Goal: Information Seeking & Learning: Learn about a topic

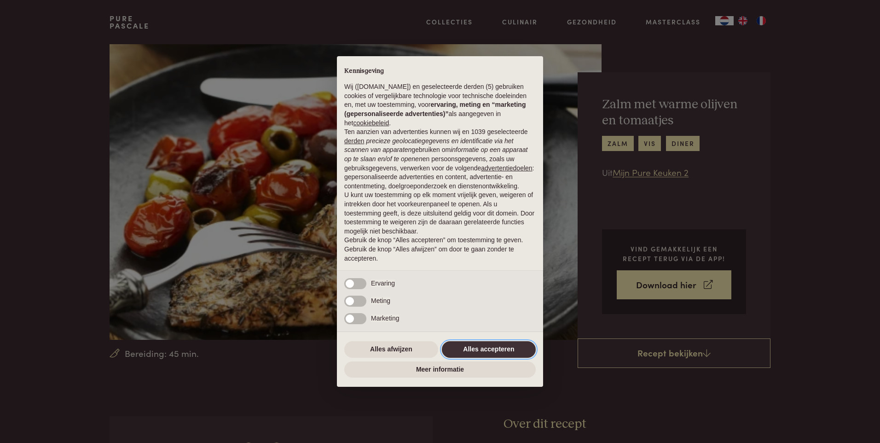
drag, startPoint x: 501, startPoint y: 349, endPoint x: 518, endPoint y: 324, distance: 29.6
click at [501, 349] on button "Alles accepteren" at bounding box center [489, 349] width 94 height 17
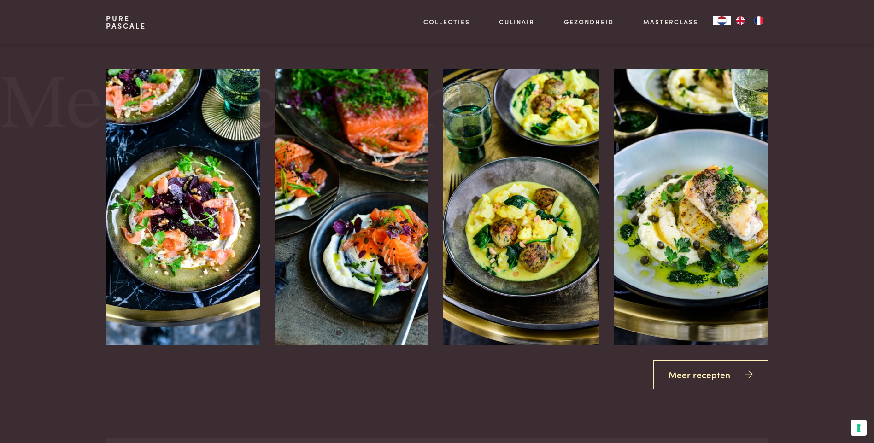
scroll to position [1197, 0]
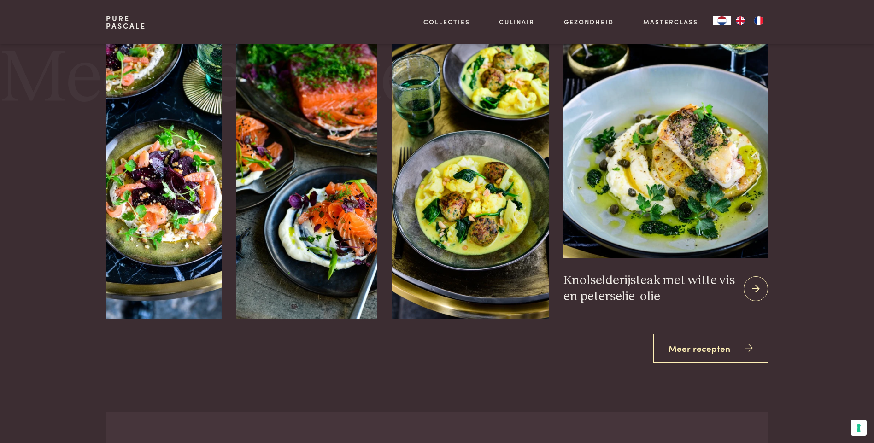
click at [754, 283] on icon at bounding box center [755, 288] width 8 height 13
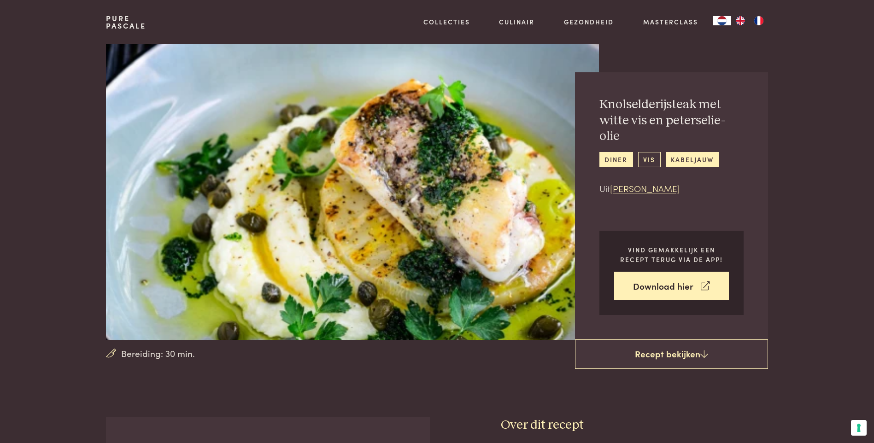
click at [646, 152] on link "vis" at bounding box center [649, 159] width 23 height 15
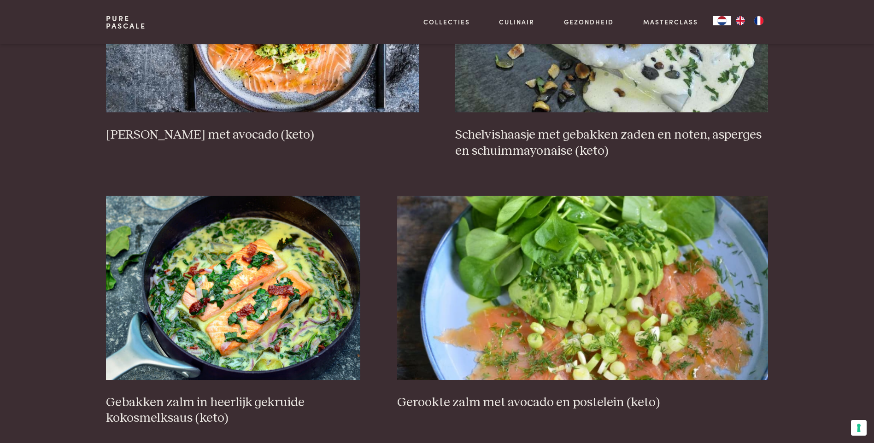
scroll to position [1289, 0]
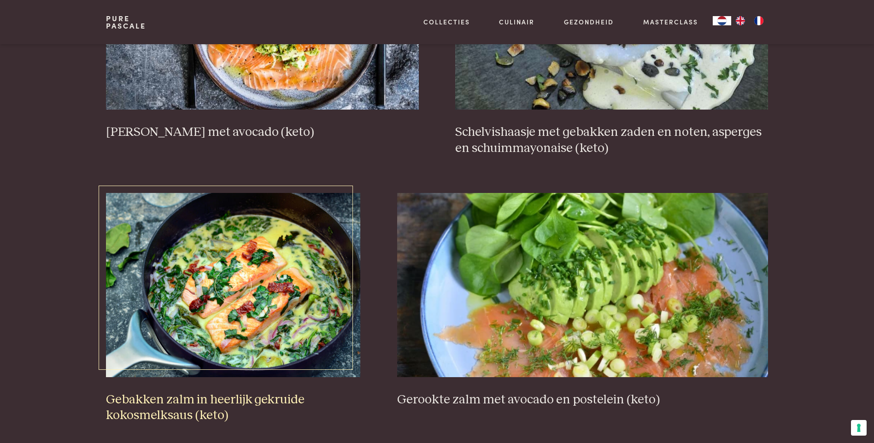
click at [293, 334] on img at bounding box center [233, 285] width 254 height 184
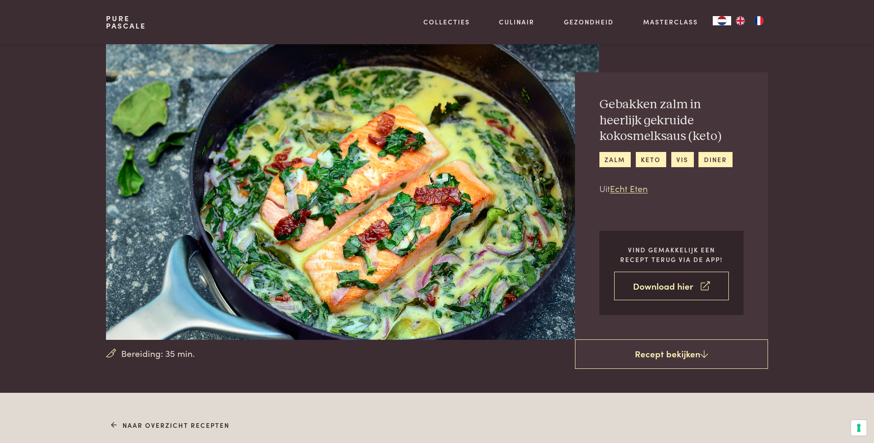
scroll to position [46, 0]
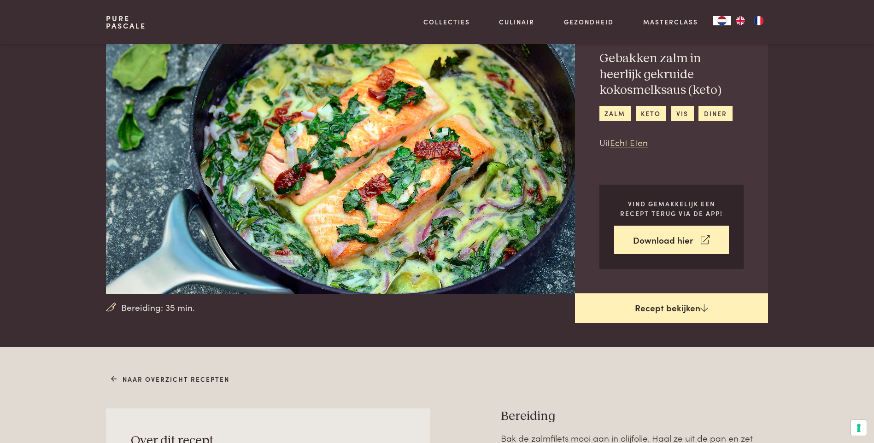
click at [661, 304] on link "Recept bekijken" at bounding box center [671, 307] width 193 height 29
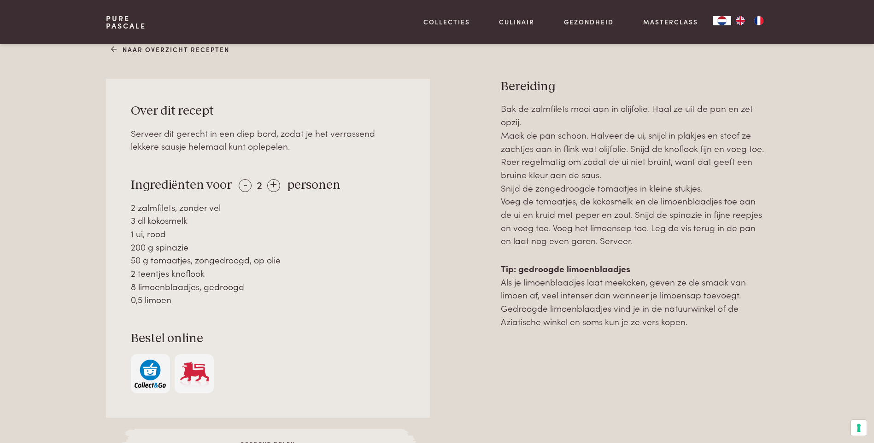
scroll to position [393, 0]
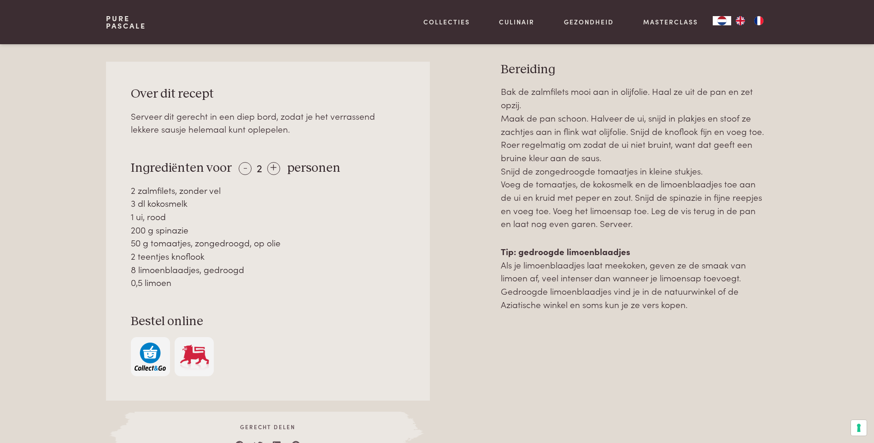
drag, startPoint x: 134, startPoint y: 91, endPoint x: 700, endPoint y: 313, distance: 608.5
click at [700, 313] on div "Over dit recept Serveer dit gerecht in een diep bord, zodat je het verrassend l…" at bounding box center [436, 262] width 661 height 401
copy div "Over dit recept Serveer dit gerecht in een diep bord, zodat je het verrassend l…"
